Goal: Information Seeking & Learning: Learn about a topic

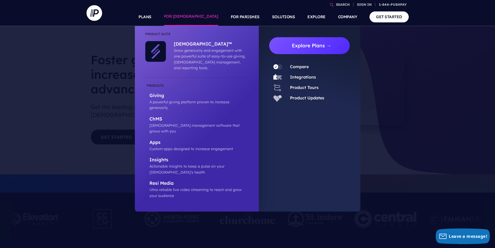
click at [296, 45] on link "Explore Plans →" at bounding box center [311, 45] width 77 height 17
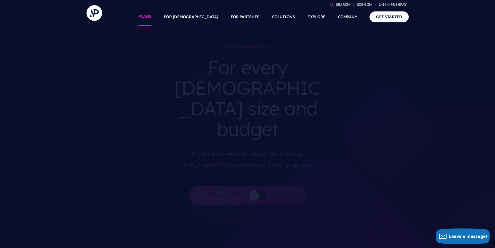
click at [151, 20] on link "PLANS" at bounding box center [144, 17] width 13 height 18
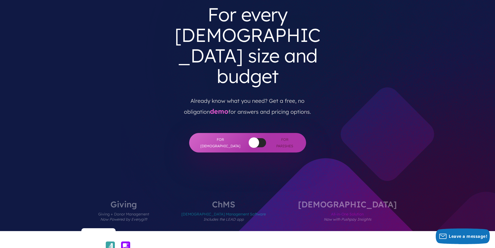
scroll to position [52, 0]
